Goal: Navigation & Orientation: Find specific page/section

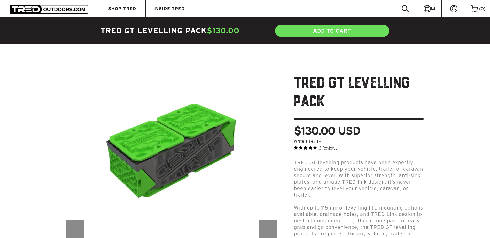
click at [56, 8] on img at bounding box center [49, 9] width 78 height 9
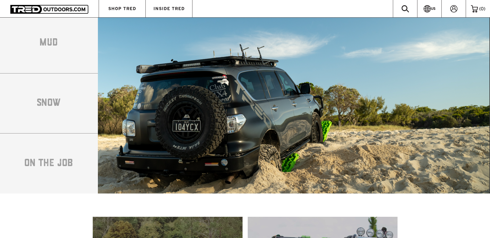
scroll to position [962, 0]
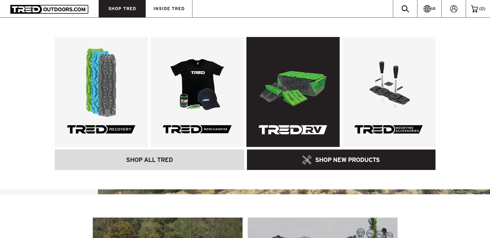
click at [306, 87] on link at bounding box center [293, 92] width 93 height 110
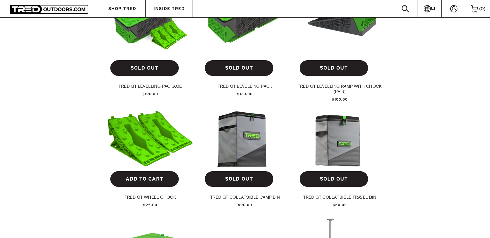
scroll to position [284, 0]
